Goal: Check status: Check status

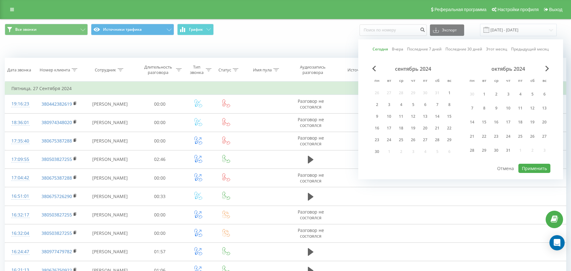
click at [526, 169] on button "Применить" at bounding box center [534, 168] width 32 height 9
type input "[DATE] - [DATE]"
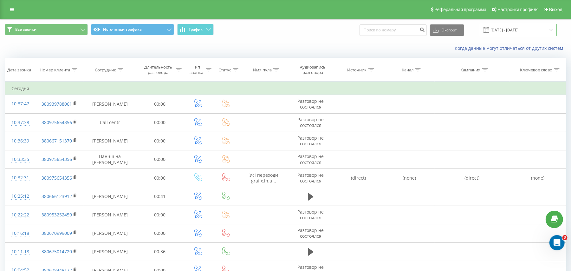
click at [485, 33] on input "[DATE] - [DATE]" at bounding box center [518, 30] width 77 height 12
